Goal: Check status: Check status

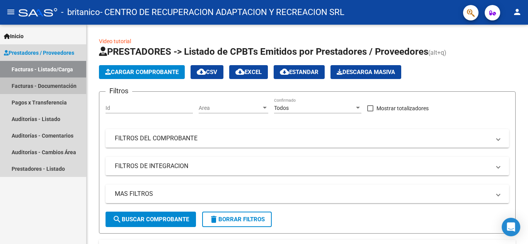
click at [41, 86] on link "Facturas - Documentación" at bounding box center [43, 86] width 86 height 17
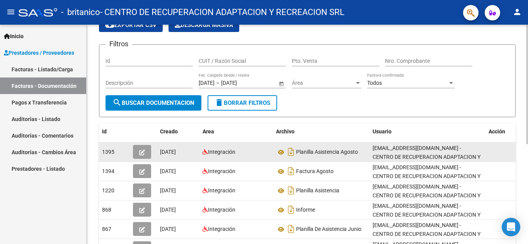
scroll to position [77, 0]
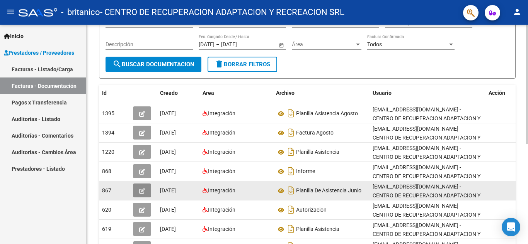
click at [144, 192] on icon "button" at bounding box center [142, 191] width 6 height 6
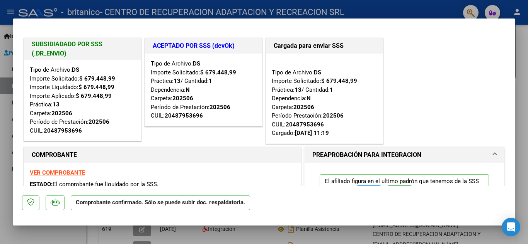
drag, startPoint x: 44, startPoint y: 130, endPoint x: 86, endPoint y: 133, distance: 42.2
click at [86, 133] on div "Tipo de Archivo: DS Importe Solicitado: $ 679.448,99 Importe Liquidado: $ 679.4…" at bounding box center [82, 101] width 105 height 70
copy div "20487953696"
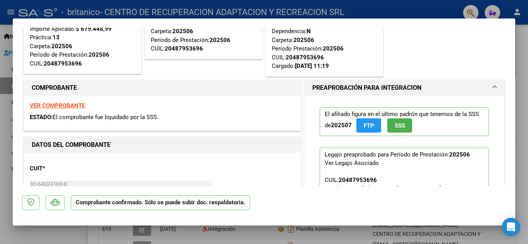
scroll to position [0, 0]
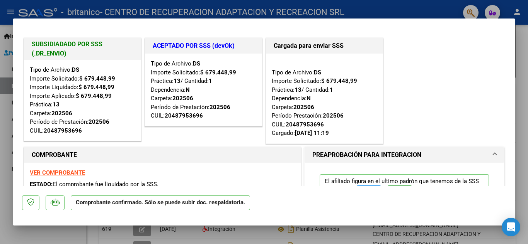
click at [7, 111] on div at bounding box center [264, 122] width 528 height 244
type input "$ 0,00"
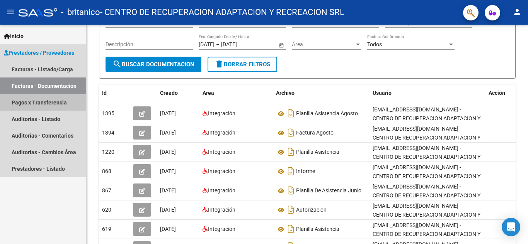
click at [54, 102] on link "Pagos x Transferencia" at bounding box center [43, 102] width 86 height 17
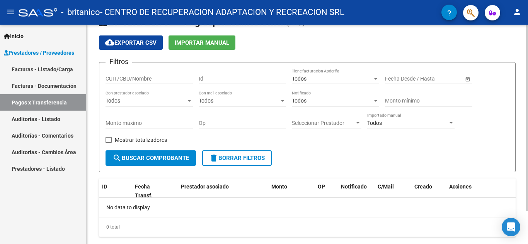
scroll to position [39, 0]
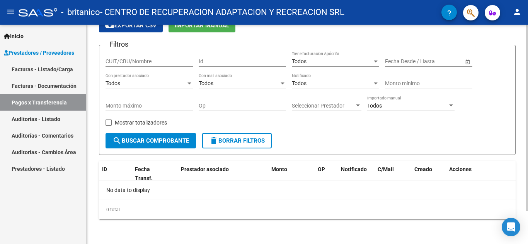
click at [124, 63] on input "CUIT/CBU/Nombre" at bounding box center [148, 61] width 87 height 7
paste input "20487953696"
type input "20487953696"
click at [212, 58] on div "Id" at bounding box center [241, 58] width 87 height 15
type input "867"
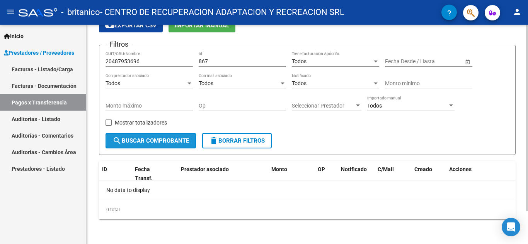
click at [153, 147] on button "search Buscar Comprobante" at bounding box center [150, 140] width 90 height 15
click at [110, 122] on span at bounding box center [108, 123] width 6 height 6
click at [109, 126] on input "Mostrar totalizadores" at bounding box center [108, 126] width 0 height 0
click at [148, 142] on span "search Buscar Comprobante" at bounding box center [150, 140] width 76 height 7
click at [333, 110] on div "Seleccionar Prestador Seleccionar Prestador" at bounding box center [327, 103] width 70 height 15
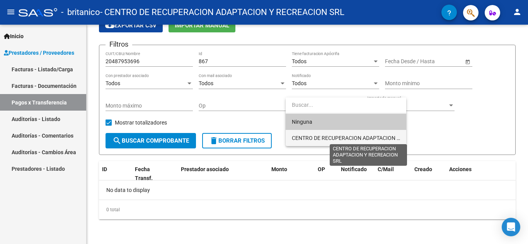
click at [332, 138] on span "CENTRO DE RECUPERACION ADAPTACION Y RECREACION SRL" at bounding box center [368, 138] width 153 height 6
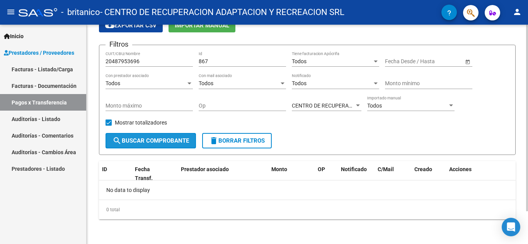
click at [148, 140] on span "search Buscar Comprobante" at bounding box center [150, 140] width 76 height 7
click at [110, 123] on span at bounding box center [108, 123] width 6 height 6
click at [109, 126] on input "Mostrar totalizadores" at bounding box center [108, 126] width 0 height 0
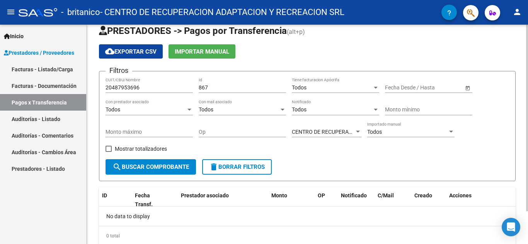
scroll to position [0, 0]
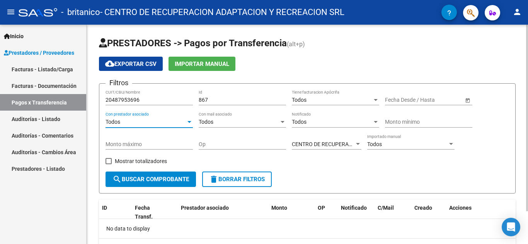
click at [152, 123] on div "Todos" at bounding box center [145, 122] width 80 height 7
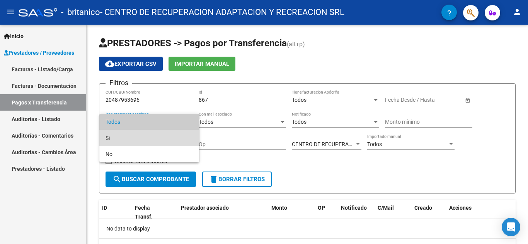
click at [126, 143] on span "Si" at bounding box center [148, 138] width 87 height 16
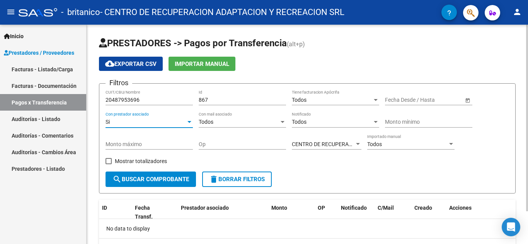
click at [227, 124] on div "Todos" at bounding box center [238, 122] width 80 height 7
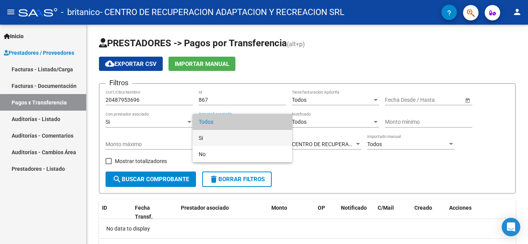
click at [224, 141] on span "Si" at bounding box center [241, 138] width 87 height 16
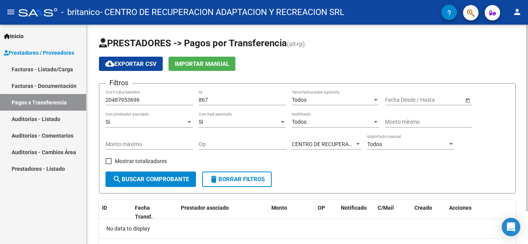
drag, startPoint x: 291, startPoint y: 127, endPoint x: 297, endPoint y: 127, distance: 5.8
click at [291, 127] on div "Filtros 20487953696 CUIT/CBU/Nombre 867 Id Todos Tiene facturacion Apócrifa Fec…" at bounding box center [306, 131] width 403 height 82
click at [304, 125] on span "Todos" at bounding box center [299, 122] width 15 height 6
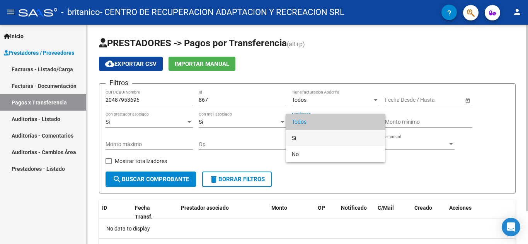
click at [310, 138] on span "Si" at bounding box center [335, 138] width 87 height 16
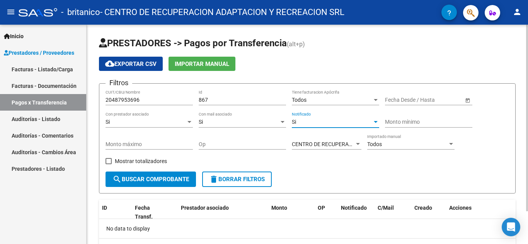
click at [112, 181] on button "search Buscar Comprobante" at bounding box center [150, 179] width 90 height 15
click at [111, 161] on span at bounding box center [108, 161] width 6 height 6
click at [109, 165] on input "Mostrar totalizadores" at bounding box center [108, 165] width 0 height 0
checkbox input "true"
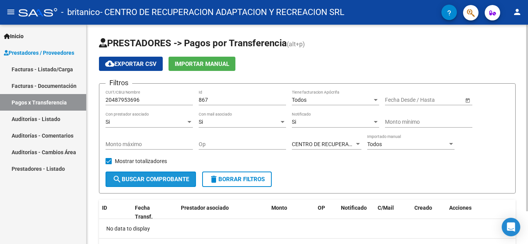
click at [128, 183] on span "search Buscar Comprobante" at bounding box center [150, 179] width 76 height 7
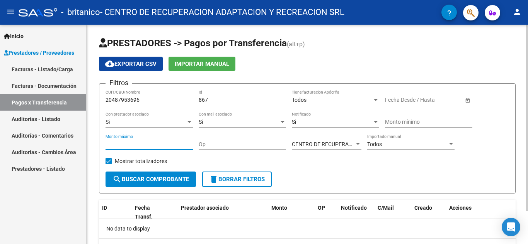
click at [169, 146] on input "Monto máximo" at bounding box center [148, 144] width 87 height 7
